Goal: Information Seeking & Learning: Learn about a topic

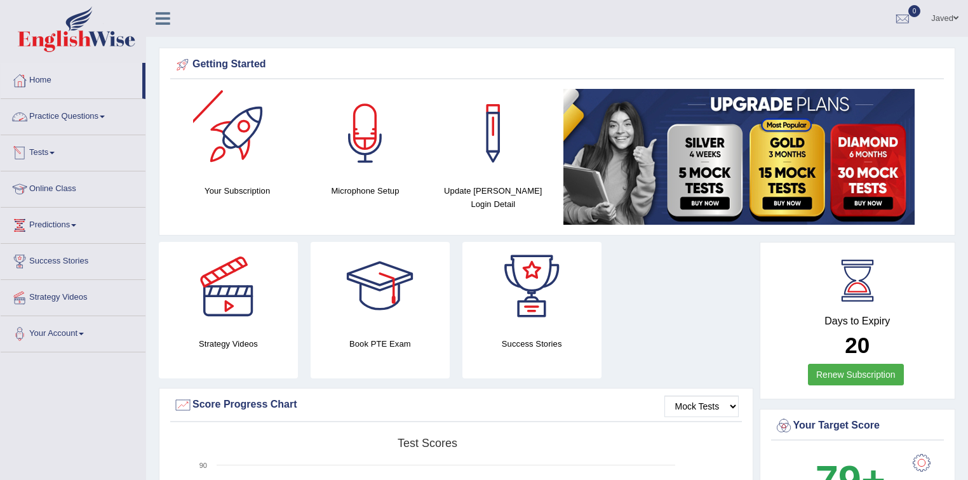
click at [79, 111] on link "Practice Questions" at bounding box center [73, 115] width 145 height 32
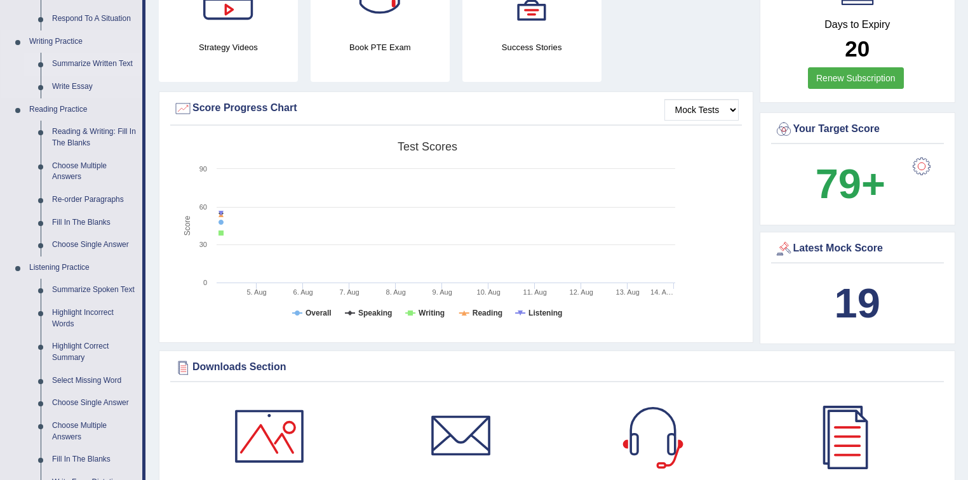
scroll to position [278, 0]
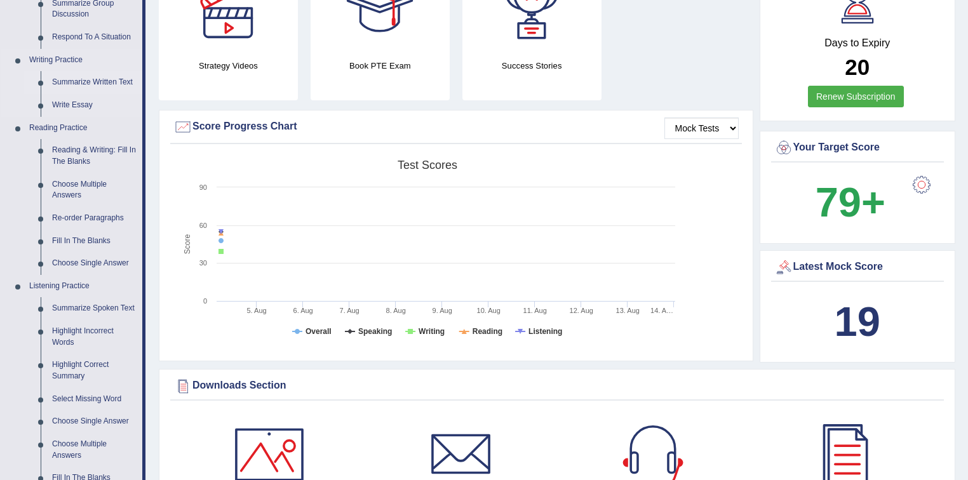
click at [90, 81] on link "Summarize Written Text" at bounding box center [94, 82] width 96 height 23
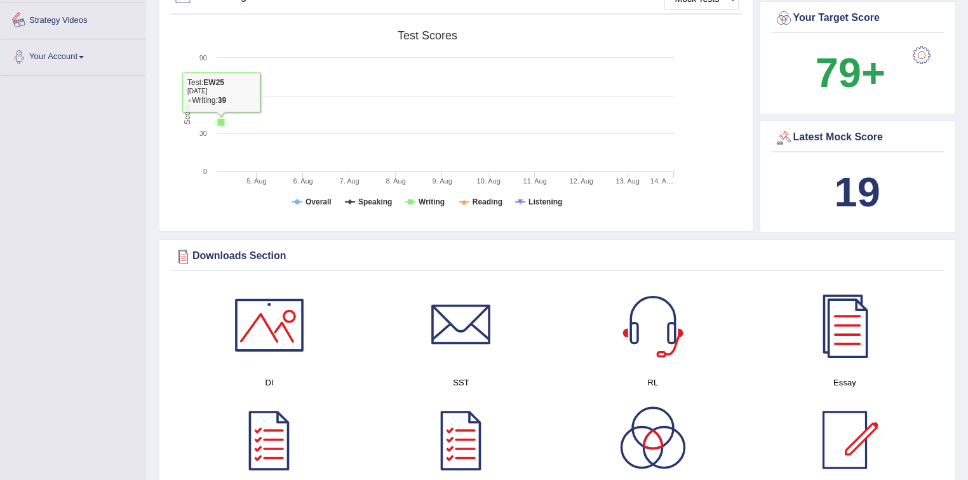
scroll to position [953, 0]
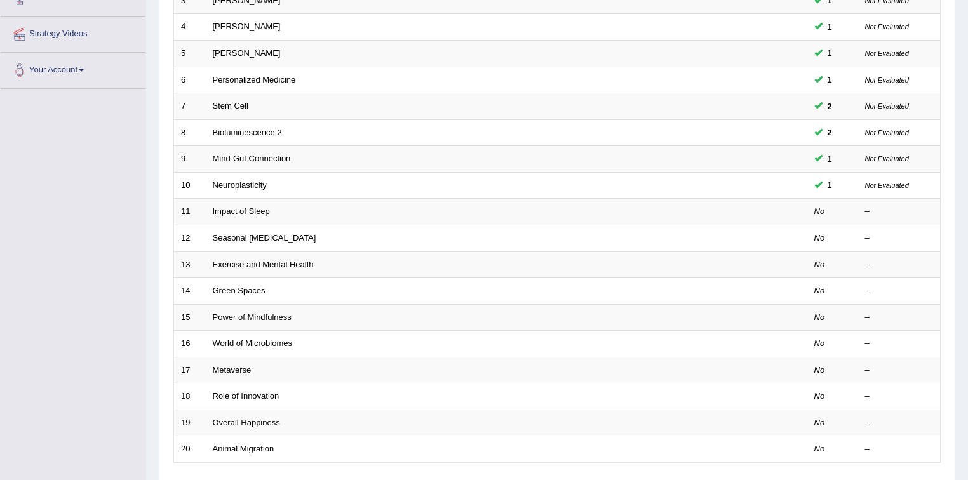
scroll to position [255, 0]
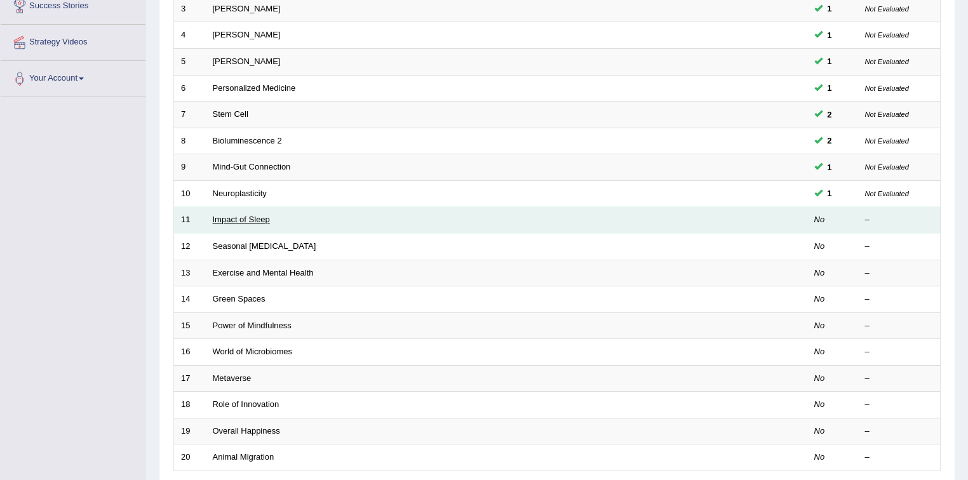
click at [238, 216] on link "Impact of Sleep" at bounding box center [241, 220] width 57 height 10
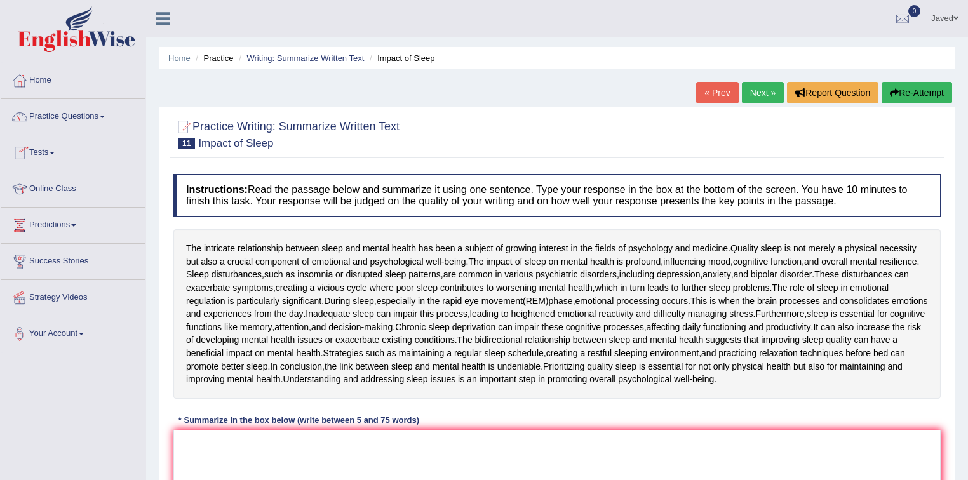
click at [705, 95] on link "« Prev" at bounding box center [717, 93] width 42 height 22
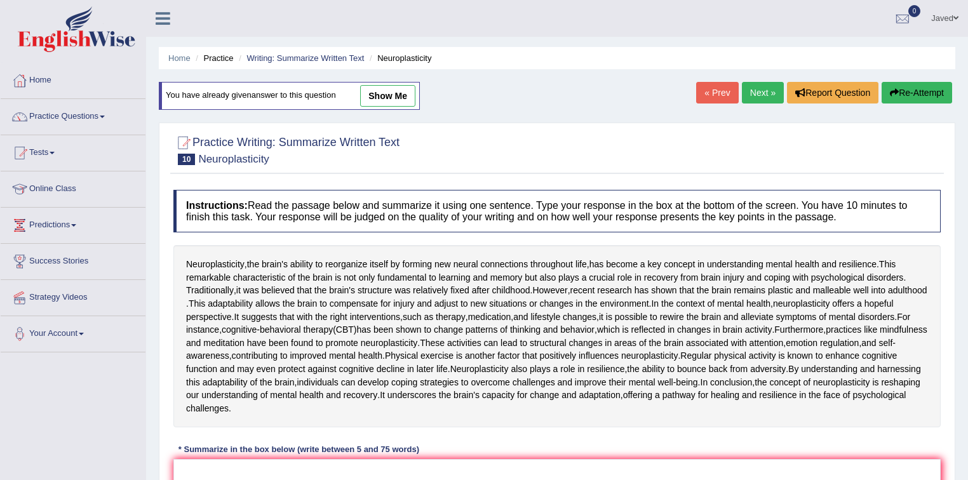
click at [389, 98] on link "show me" at bounding box center [387, 96] width 55 height 22
type textarea "Neuroplasticity, the brain's ability to reorganize itself by forming new neural…"
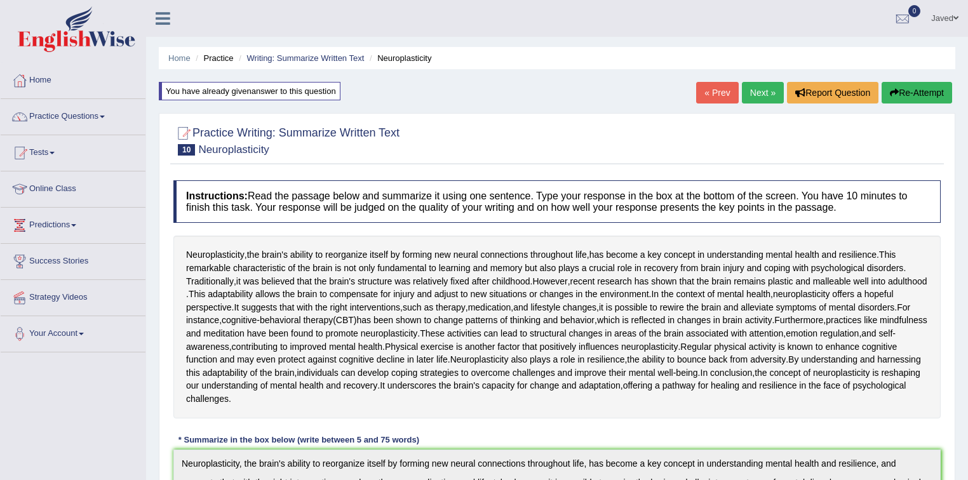
click at [764, 94] on link "Next »" at bounding box center [763, 93] width 42 height 22
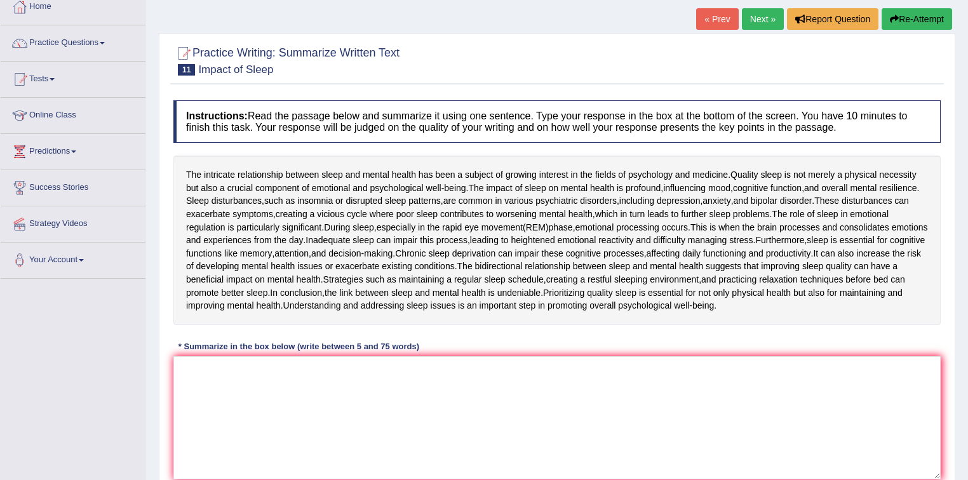
scroll to position [51, 0]
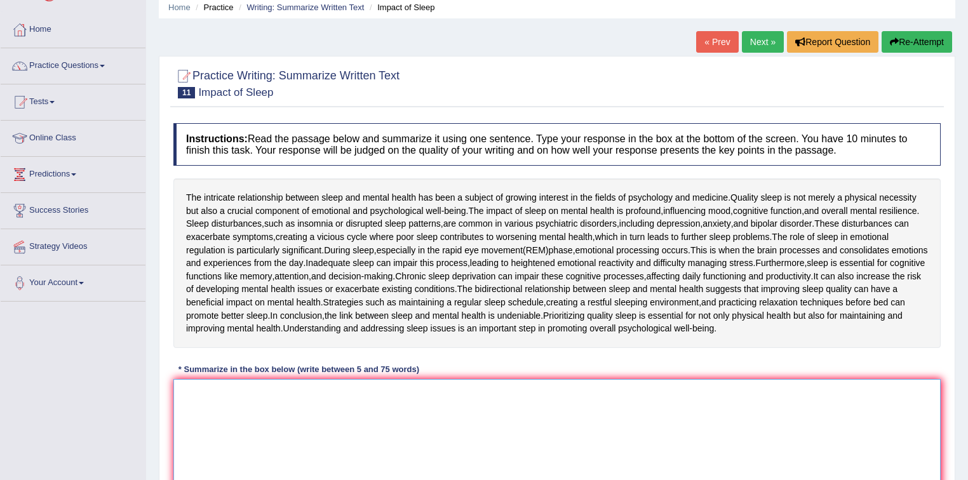
click at [276, 404] on textarea at bounding box center [556, 440] width 767 height 123
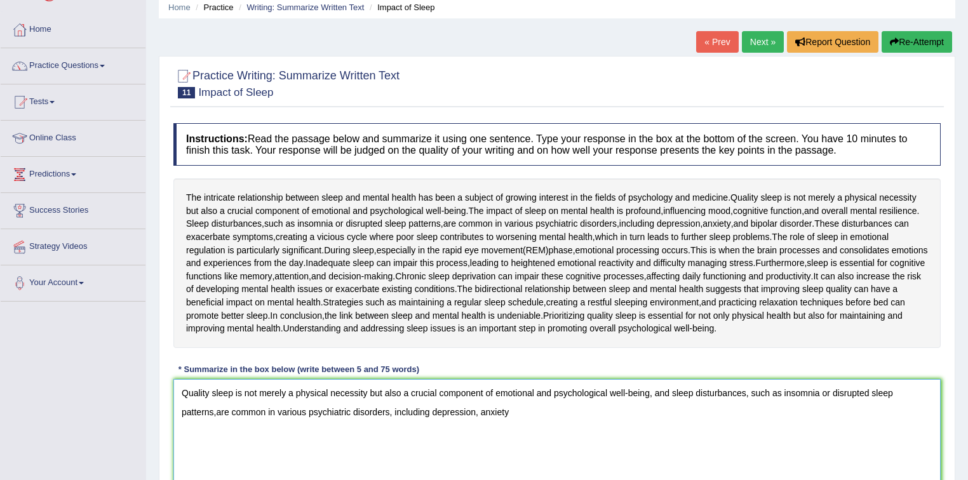
type textarea "Quality sleep is not merely a physical necessity but also a crucial component o…"
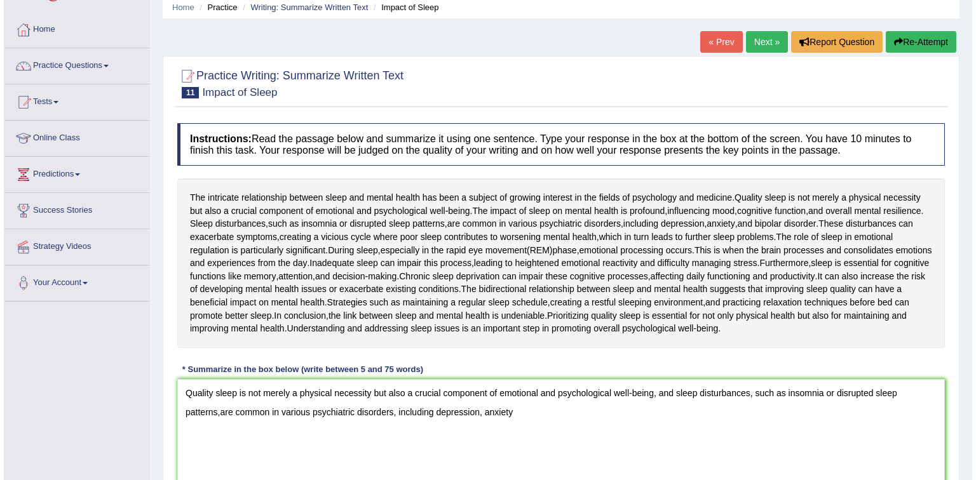
scroll to position [187, 0]
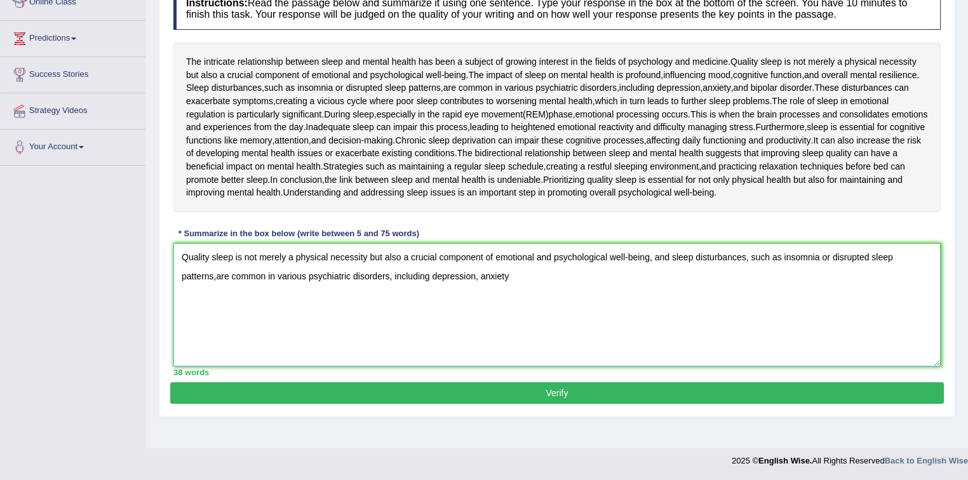
drag, startPoint x: 518, startPoint y: 269, endPoint x: 525, endPoint y: 276, distance: 9.0
click at [518, 269] on textarea "Quality sleep is not merely a physical necessity but also a crucial component o…" at bounding box center [556, 304] width 767 height 123
drag, startPoint x: 549, startPoint y: 126, endPoint x: 592, endPoint y: 126, distance: 42.6
click at [592, 126] on div "The intricate relationship between sleep and mental health has been a subject o…" at bounding box center [556, 128] width 767 height 170
click at [600, 274] on textarea "Quality sleep is not merely a physical necessity but also a crucial component o…" at bounding box center [556, 304] width 767 height 123
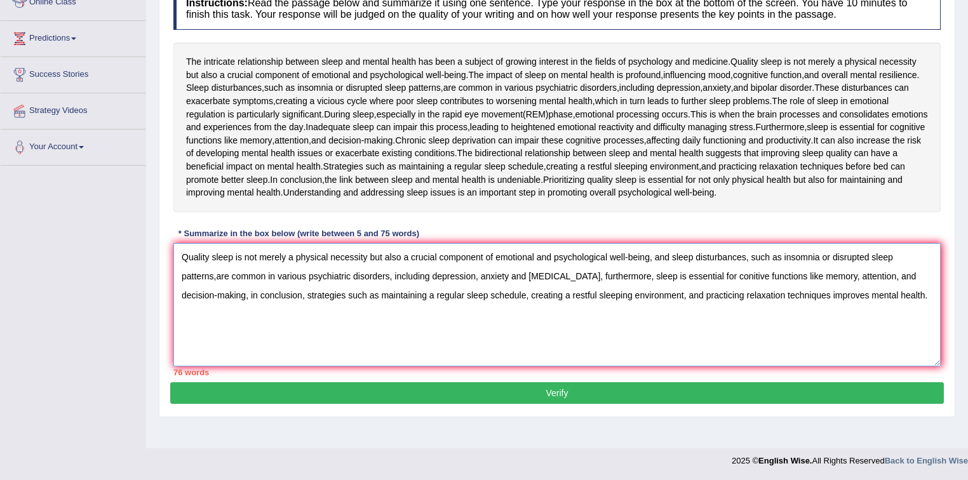
click at [219, 274] on textarea "Quality sleep is not merely a physical necessity but also a crucial component o…" at bounding box center [556, 304] width 767 height 123
click at [241, 272] on textarea "Quality sleep is not merely a physical necessity but also a crucial component o…" at bounding box center [556, 304] width 767 height 123
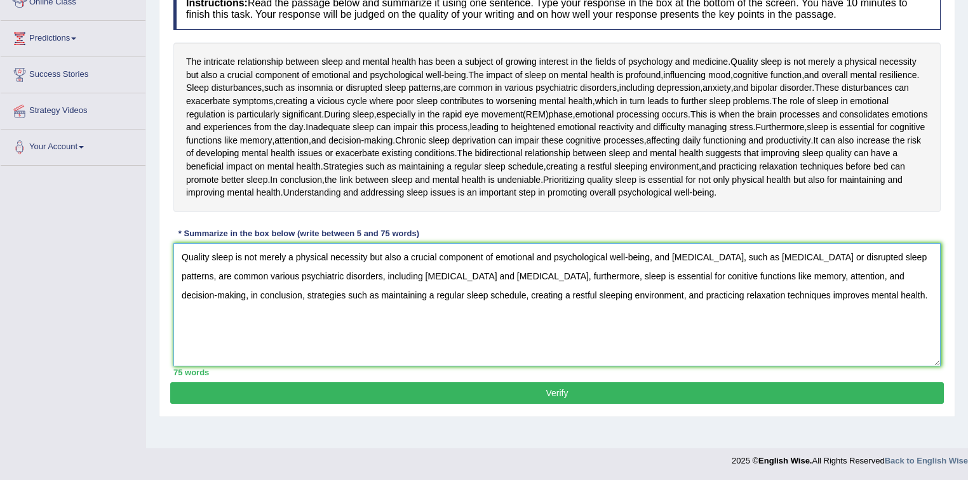
drag, startPoint x: 857, startPoint y: 295, endPoint x: 170, endPoint y: 260, distance: 688.2
click at [170, 260] on div "Instructions: Read the passage below and summarize it using one sentence. Type …" at bounding box center [557, 181] width 774 height 401
type textarea "Quality sleep is not merely a physical necessity but also a crucial component o…"
click at [354, 387] on button "Verify" at bounding box center [557, 393] width 774 height 22
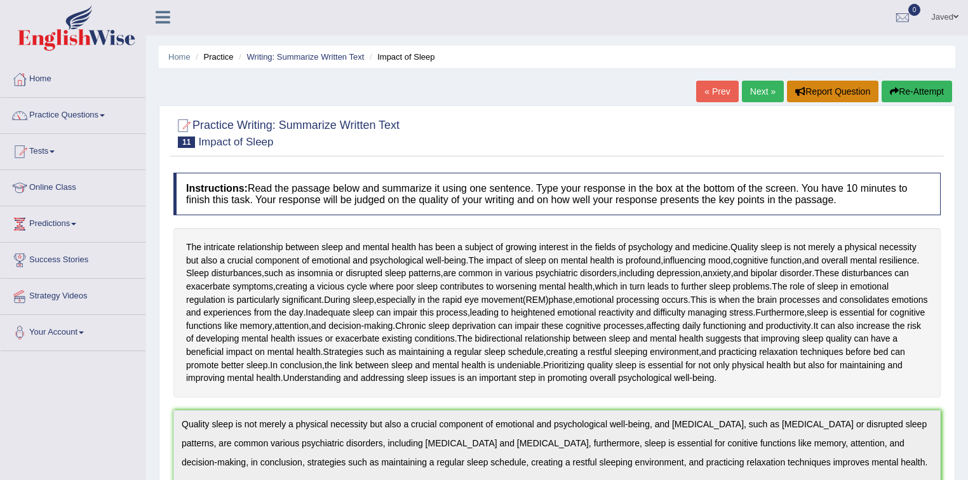
scroll to position [0, 0]
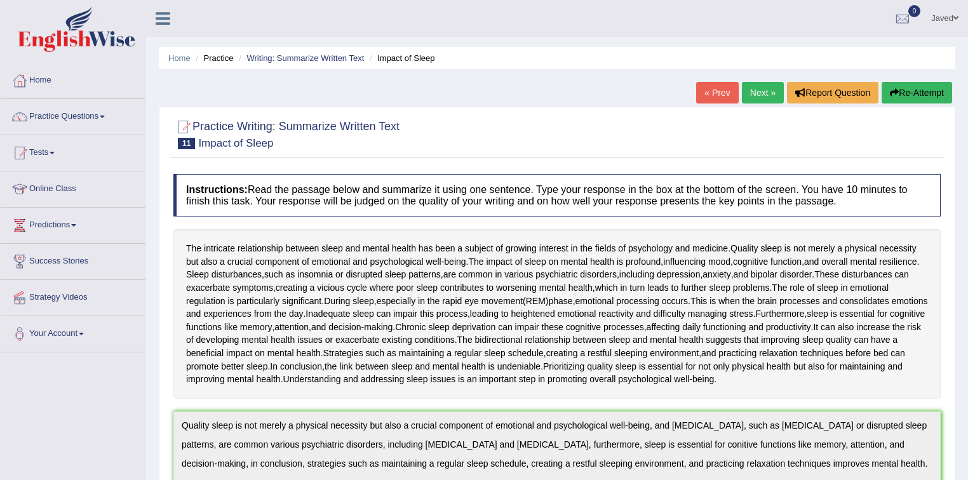
click at [898, 91] on button "Re-Attempt" at bounding box center [917, 93] width 71 height 22
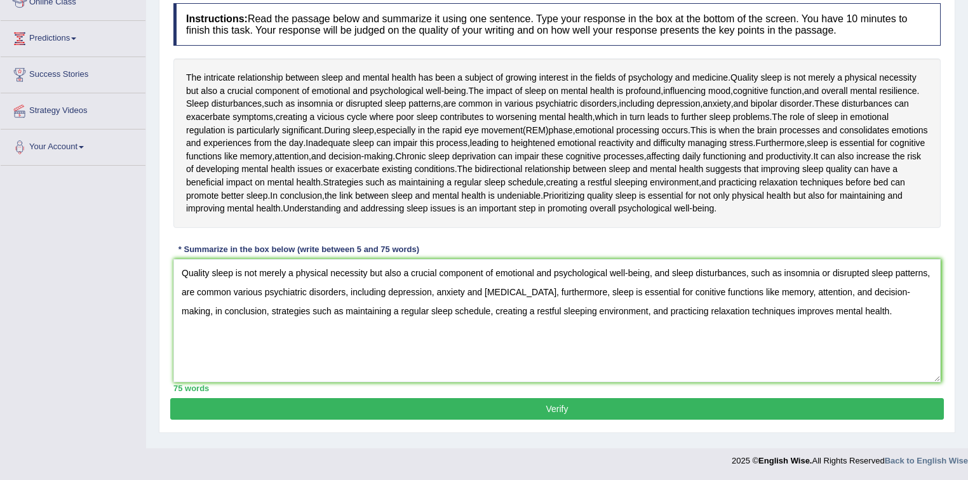
click at [695, 286] on textarea "Quality sleep is not merely a physical necessity but also a crucial component o…" at bounding box center [556, 320] width 767 height 123
type textarea "Quality sleep is not merely a physical necessity but also a crucial component o…"
click at [570, 410] on button "Verify" at bounding box center [557, 409] width 774 height 22
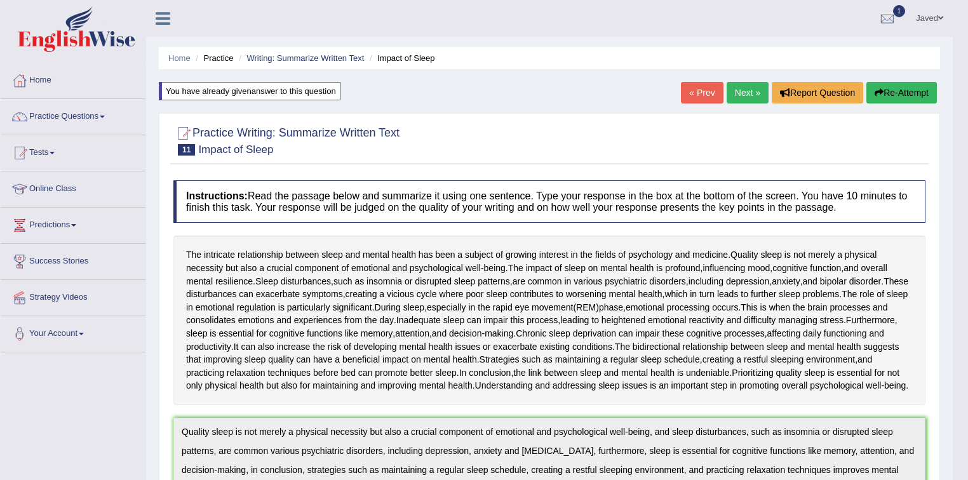
click at [737, 91] on link "Next »" at bounding box center [748, 93] width 42 height 22
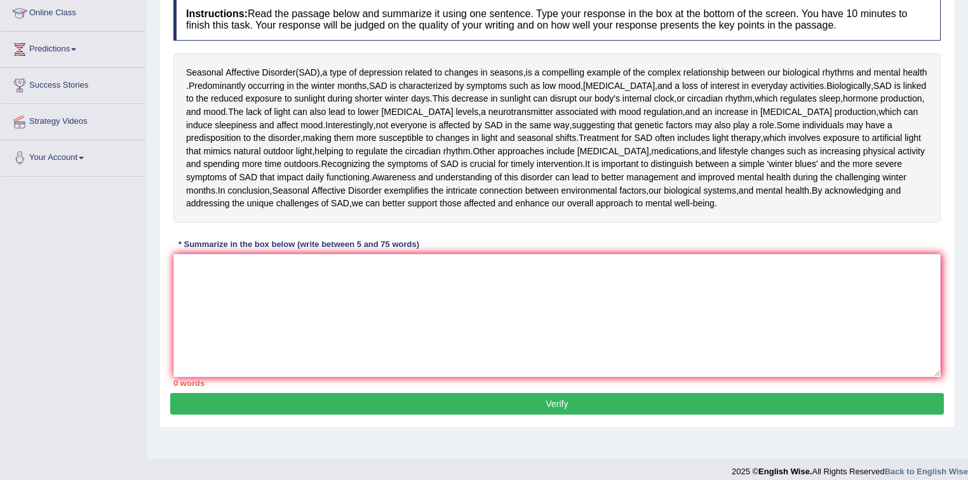
scroll to position [187, 0]
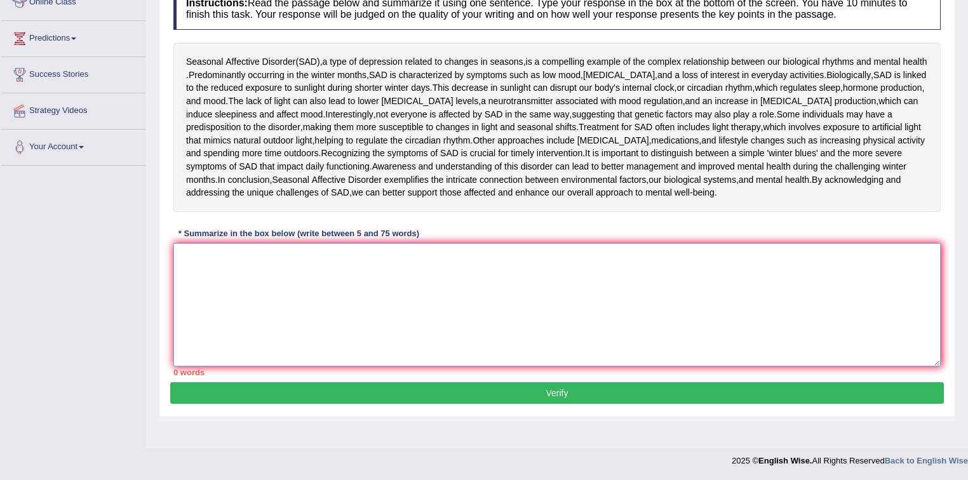
click at [264, 264] on textarea at bounding box center [556, 304] width 767 height 123
drag, startPoint x: 817, startPoint y: 72, endPoint x: 765, endPoint y: 76, distance: 51.6
click at [783, 72] on div "Seasonal [MEDICAL_DATA] ( SAD ), a type of [MEDICAL_DATA] related to changes in…" at bounding box center [556, 128] width 767 height 170
click at [203, 266] on textarea at bounding box center [556, 304] width 767 height 123
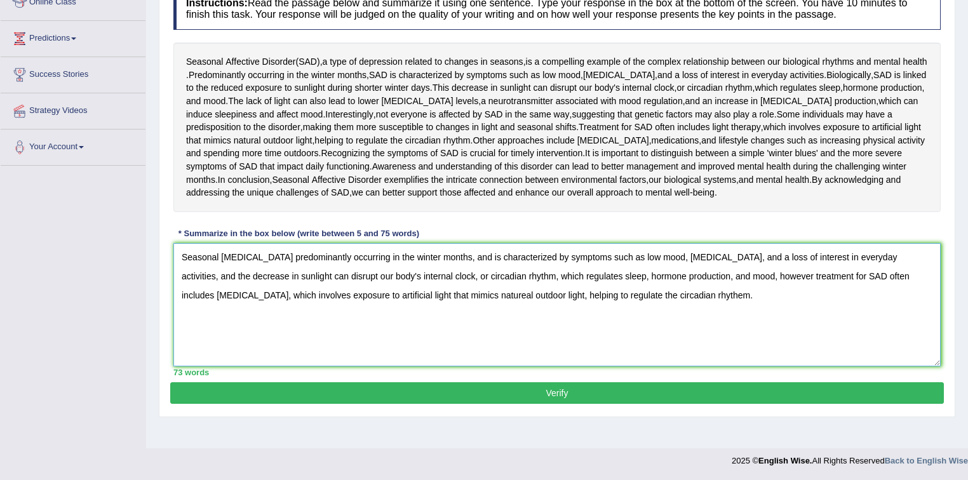
click at [414, 292] on textarea "Seasonal [MEDICAL_DATA] predominantly occurring in the winter months, and is ch…" at bounding box center [556, 304] width 767 height 123
click at [638, 294] on textarea "Seasonal [MEDICAL_DATA] predominantly occurring in the winter months, and is ch…" at bounding box center [556, 304] width 767 height 123
click at [626, 293] on textarea "Seasonal [MEDICAL_DATA] predominantly occurring in the winter months, and is ch…" at bounding box center [556, 304] width 767 height 123
type textarea "Seasonal [MEDICAL_DATA] predominantly occurring in the winter months, and is ch…"
click at [615, 387] on button "Verify" at bounding box center [557, 393] width 774 height 22
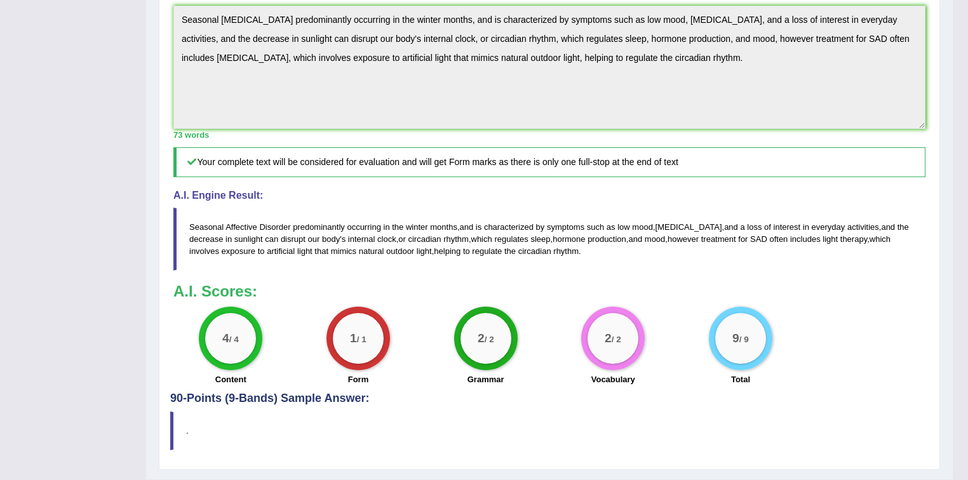
scroll to position [407, 0]
